Goal: Find specific page/section: Find specific page/section

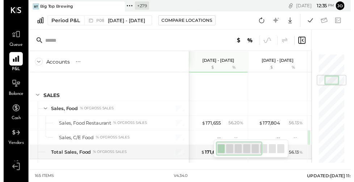
scroll to position [185, 0]
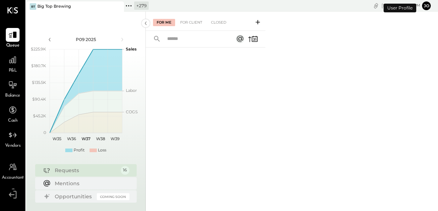
click at [126, 4] on icon at bounding box center [128, 5] width 9 height 9
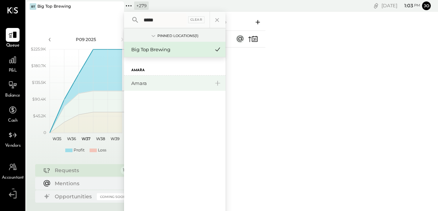
type input "*****"
click at [149, 78] on div "Amara" at bounding box center [174, 82] width 101 height 15
click at [144, 82] on div "Amara" at bounding box center [170, 83] width 78 height 7
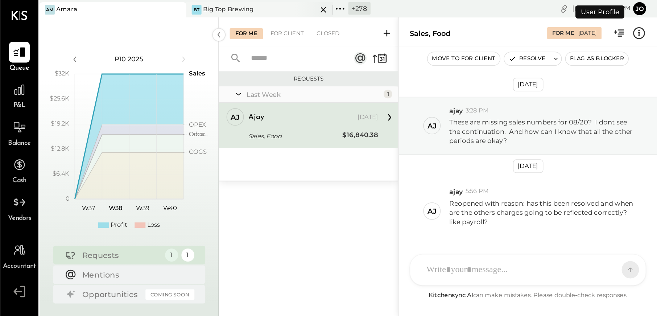
scroll to position [24, 0]
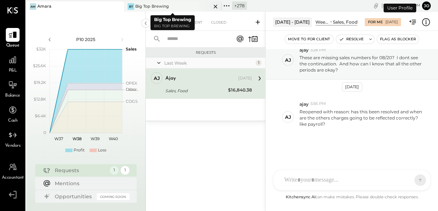
click at [216, 6] on icon at bounding box center [215, 6] width 9 height 9
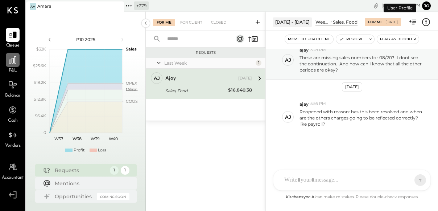
click at [15, 60] on icon at bounding box center [12, 59] width 9 height 9
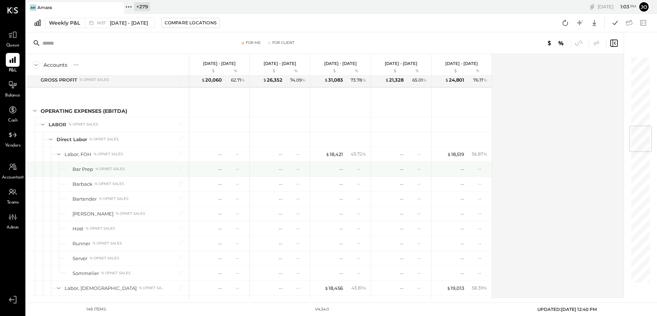
scroll to position [582, 0]
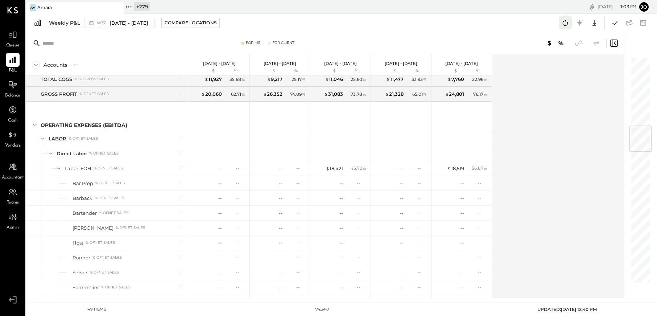
click at [437, 24] on icon at bounding box center [564, 22] width 9 height 9
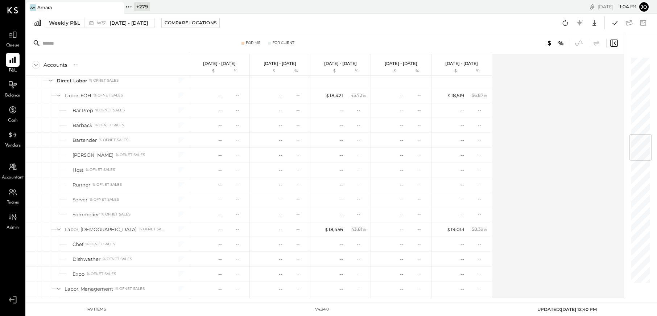
scroll to position [657, 0]
